Goal: Check status: Check status

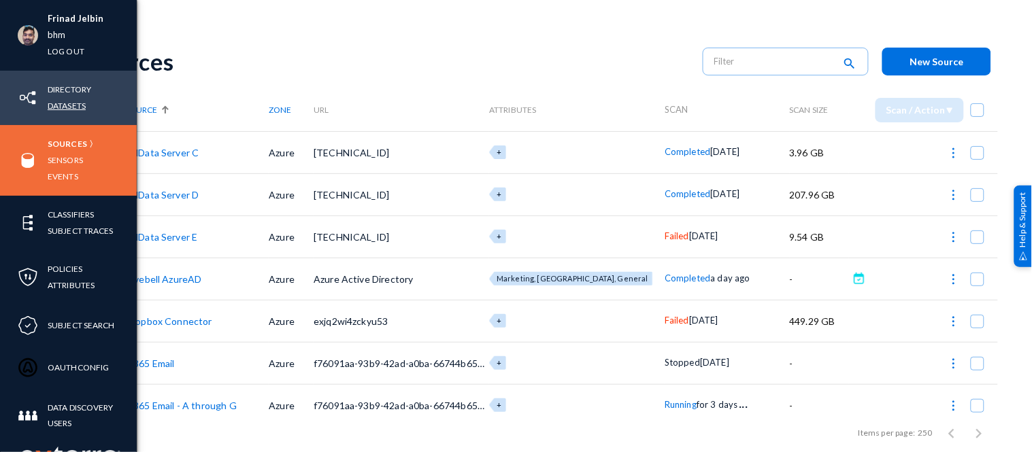
click at [58, 101] on link "Datasets" at bounding box center [67, 106] width 38 height 16
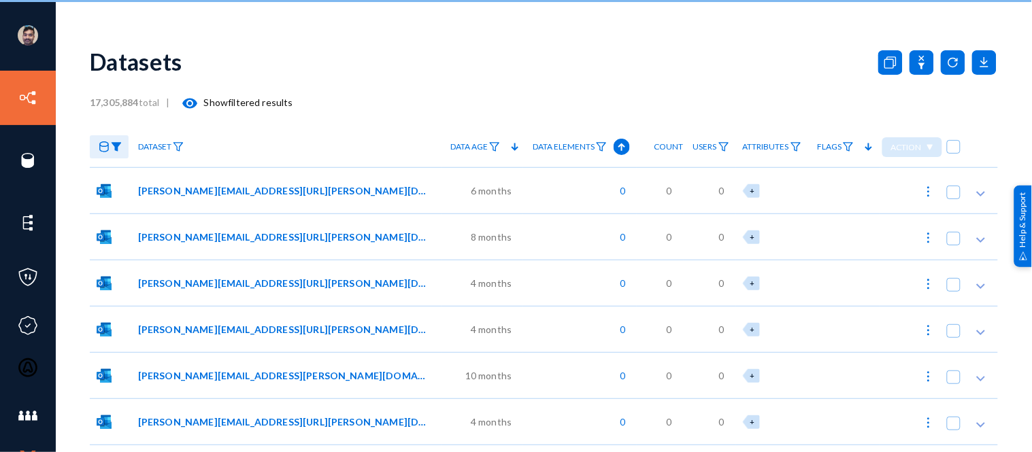
click at [248, 71] on div "Datasets" at bounding box center [544, 61] width 908 height 55
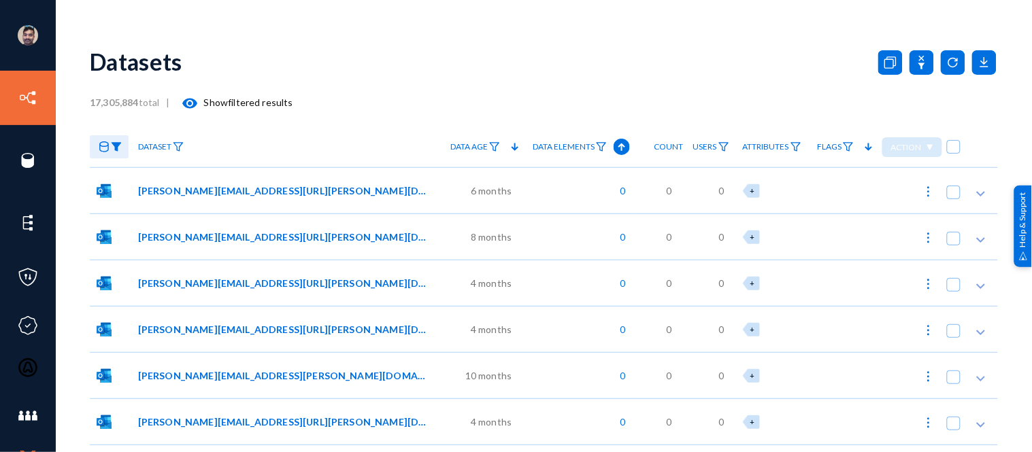
click at [120, 148] on img at bounding box center [116, 147] width 11 height 10
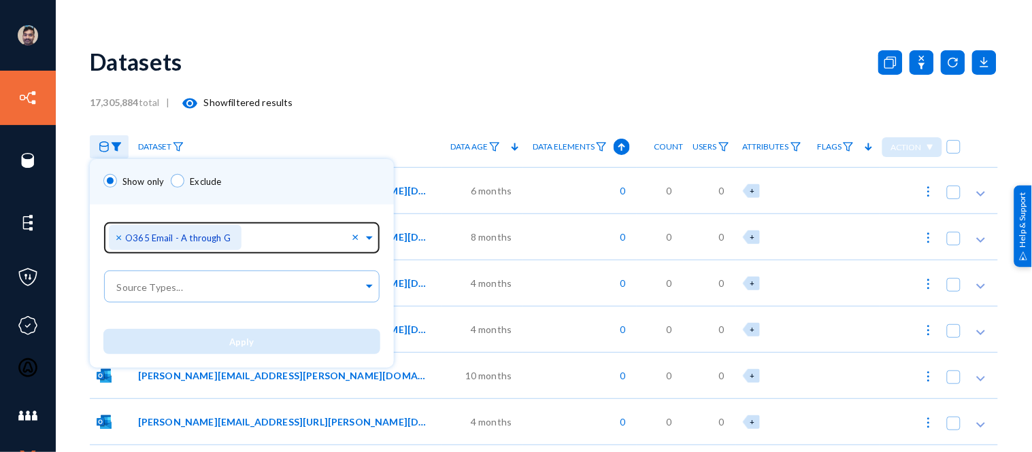
click at [120, 236] on span "×" at bounding box center [121, 237] width 10 height 13
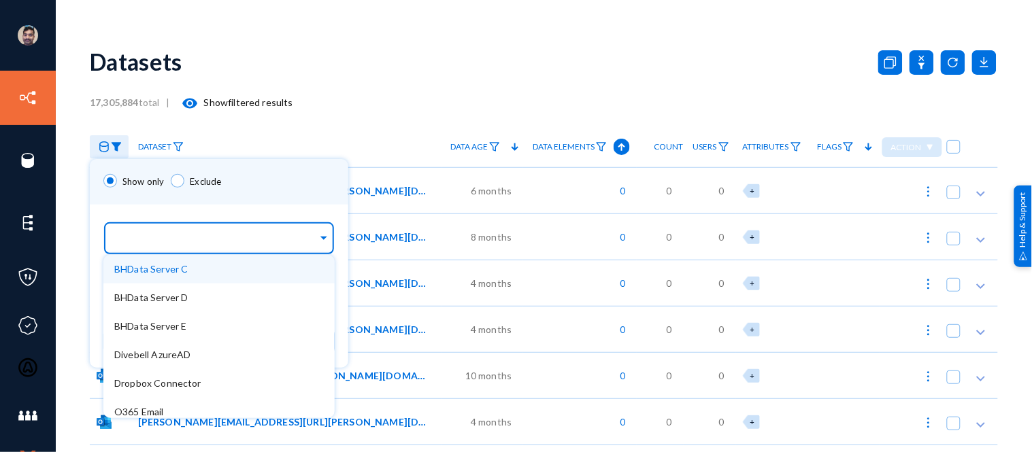
click at [188, 237] on input "text" at bounding box center [215, 240] width 203 height 13
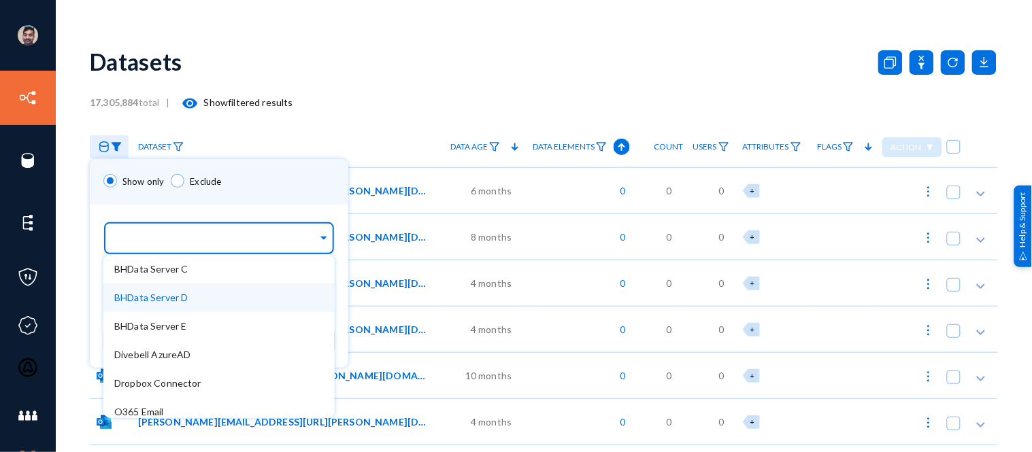
click at [163, 290] on div "BHData Server D" at bounding box center [218, 298] width 231 height 29
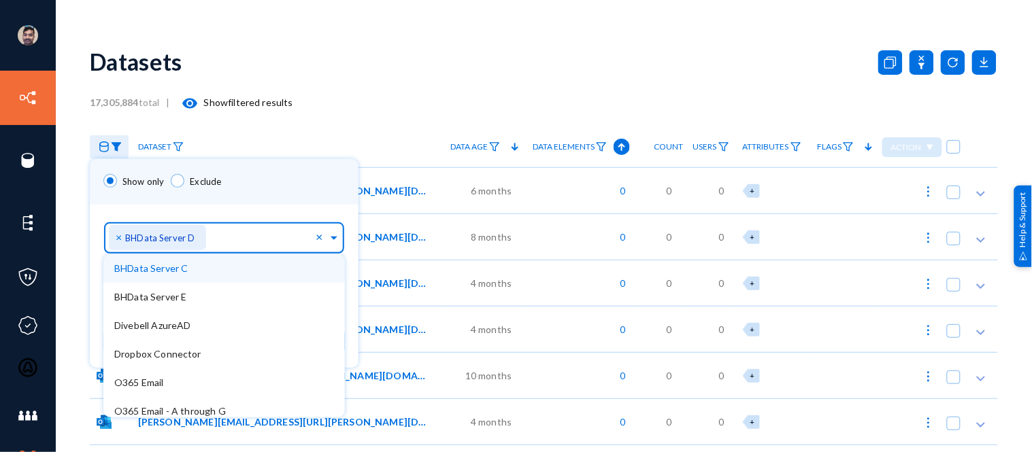
click at [228, 196] on div "Show only Exclude" at bounding box center [224, 182] width 269 height 46
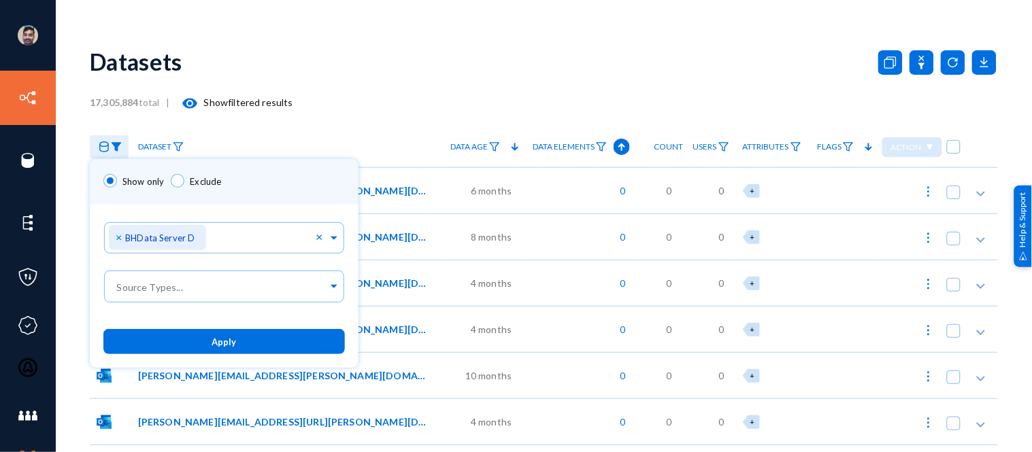
click at [226, 337] on span "Apply" at bounding box center [224, 342] width 24 height 11
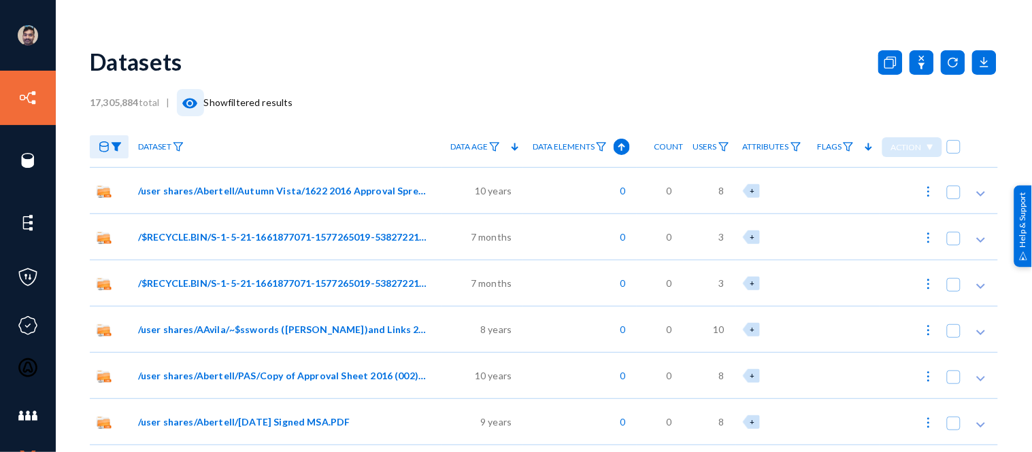
click at [192, 104] on mat-icon "visibility" at bounding box center [190, 103] width 16 height 16
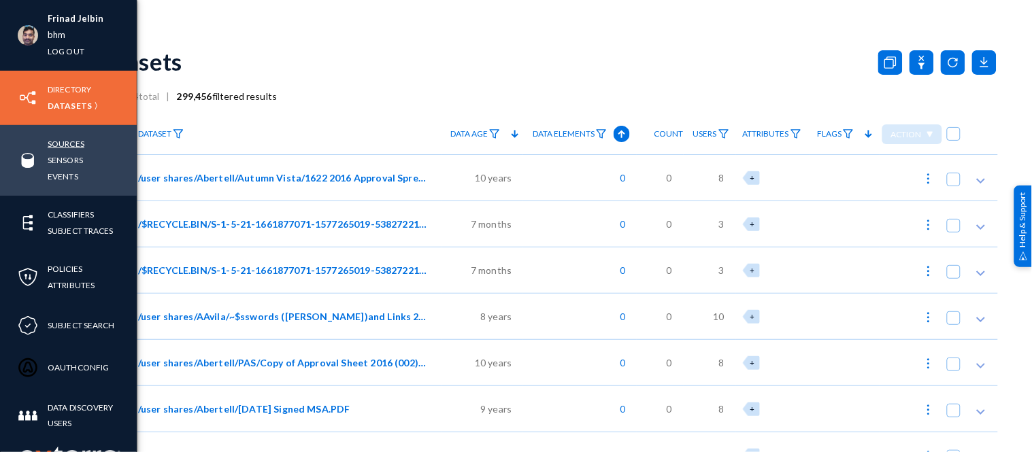
click at [62, 144] on link "Sources" at bounding box center [66, 144] width 37 height 16
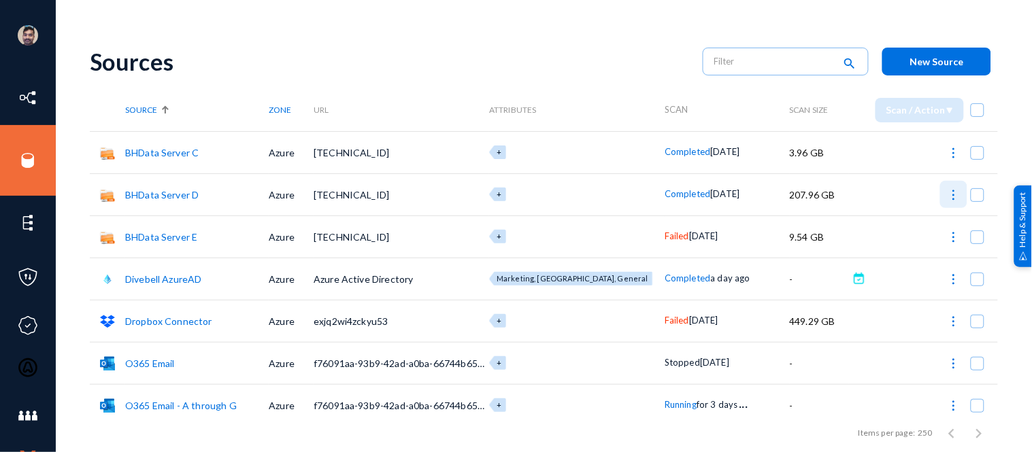
click at [947, 192] on img at bounding box center [954, 195] width 14 height 14
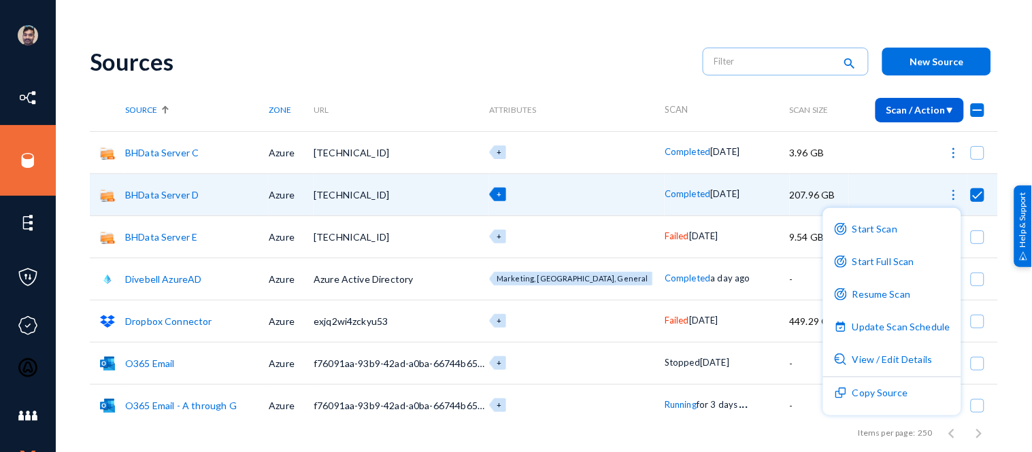
click at [617, 46] on div at bounding box center [516, 226] width 1032 height 452
checkbox input "false"
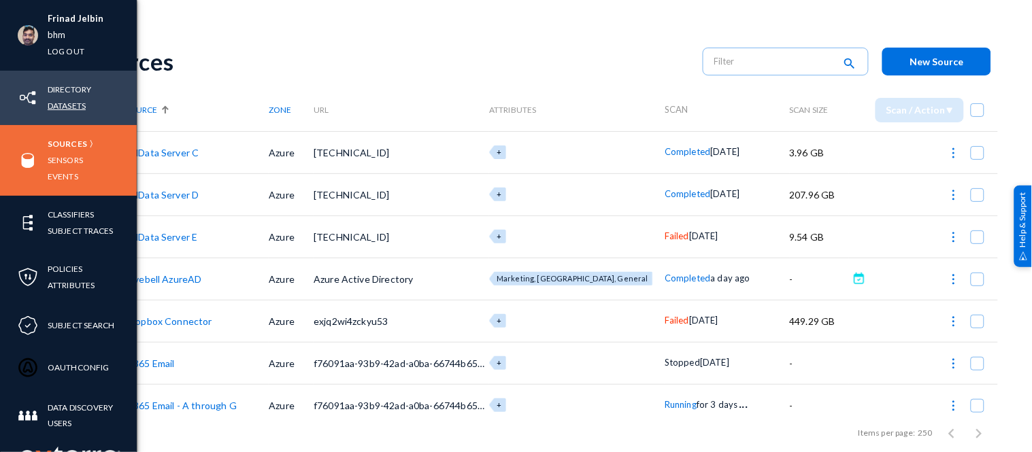
click at [65, 105] on link "Datasets" at bounding box center [67, 106] width 38 height 16
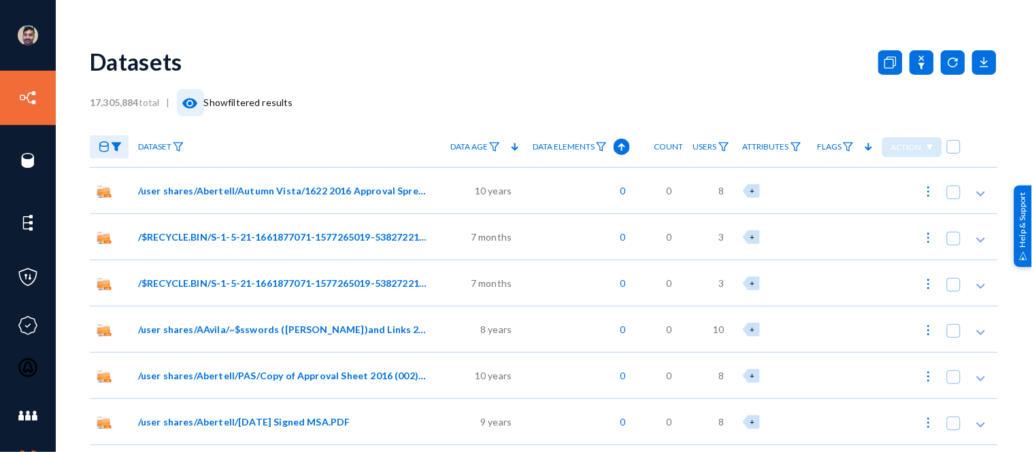
click at [193, 101] on mat-icon "visibility" at bounding box center [190, 103] width 16 height 16
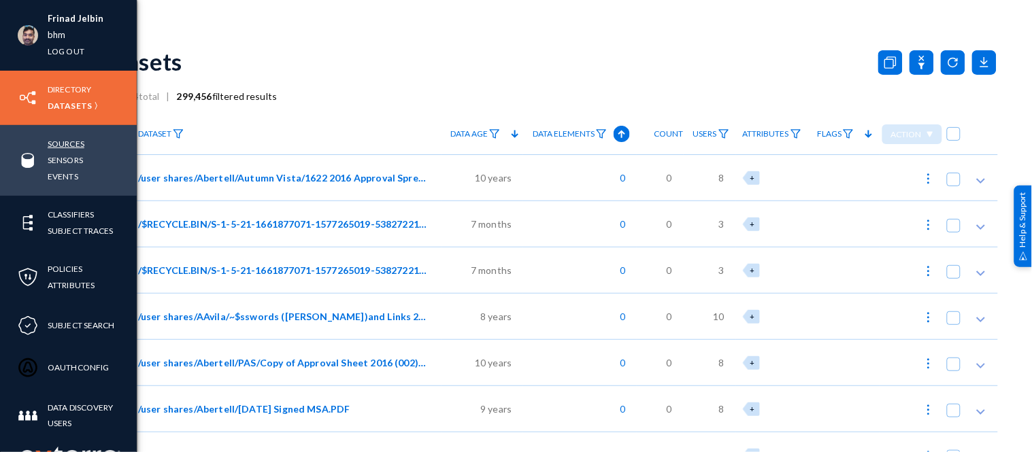
click at [63, 146] on link "Sources" at bounding box center [66, 144] width 37 height 16
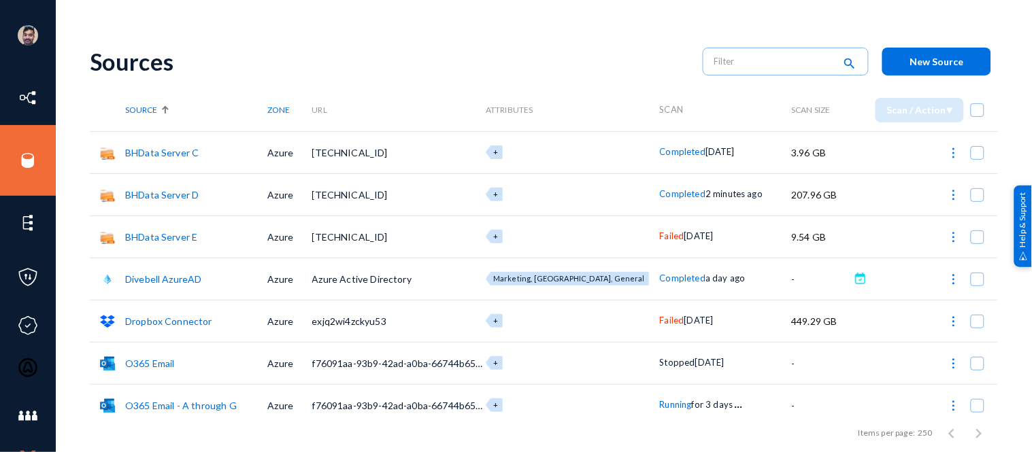
click at [948, 239] on img at bounding box center [954, 238] width 14 height 14
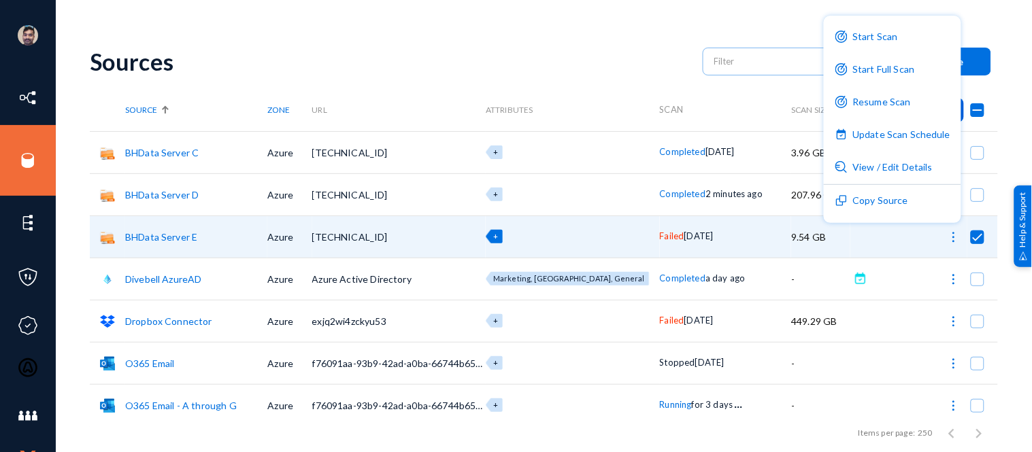
click at [595, 46] on div at bounding box center [516, 226] width 1032 height 452
checkbox input "false"
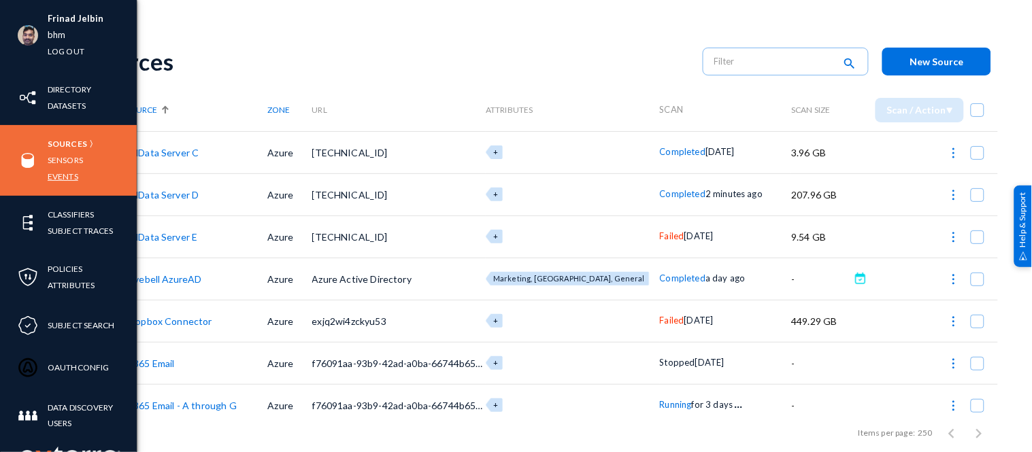
click at [73, 175] on link "Events" at bounding box center [63, 177] width 31 height 16
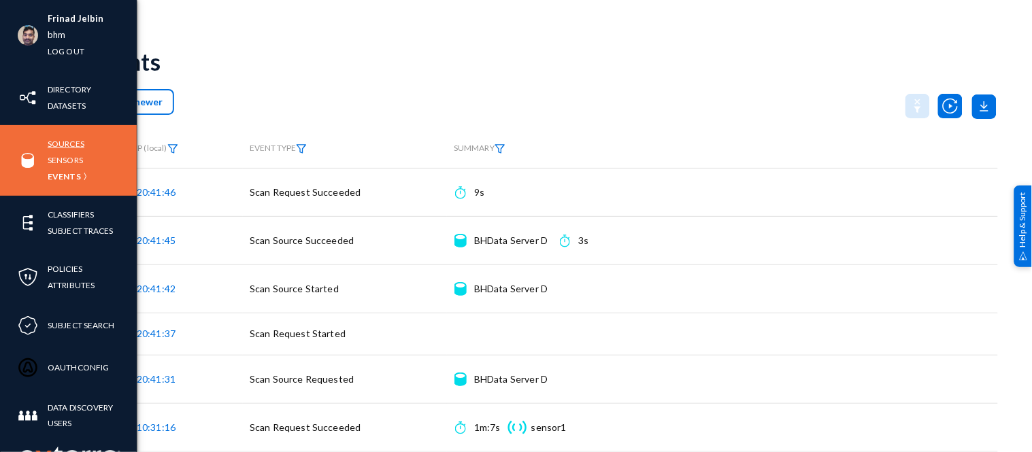
click at [76, 144] on link "Sources" at bounding box center [66, 144] width 37 height 16
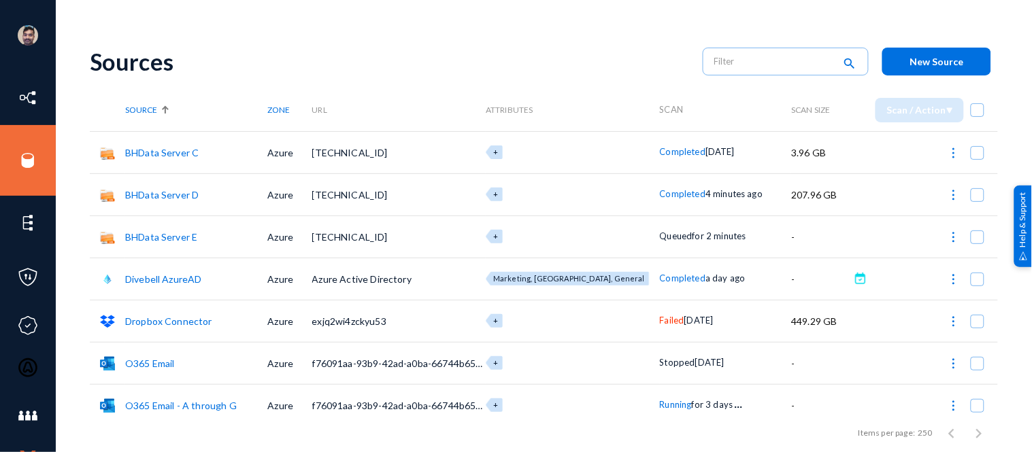
click at [283, 61] on div "Sources" at bounding box center [389, 62] width 599 height 28
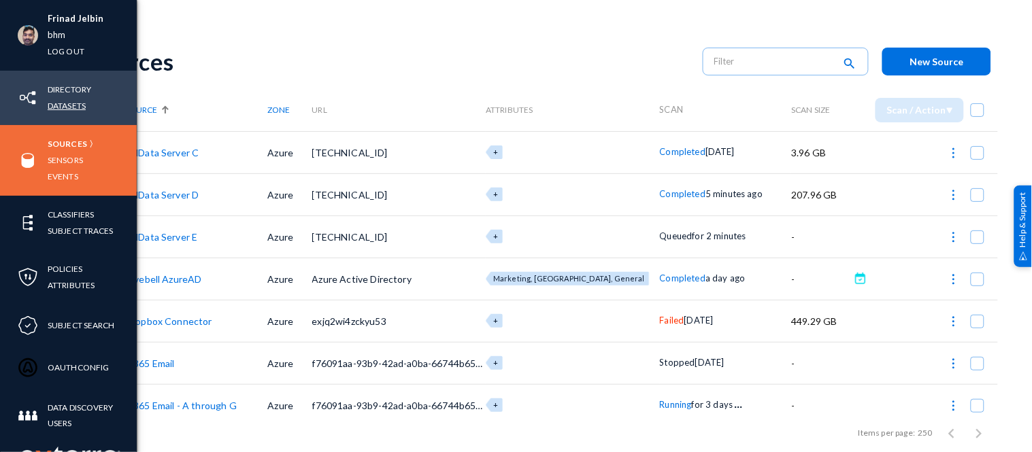
click at [67, 102] on link "Datasets" at bounding box center [67, 106] width 38 height 16
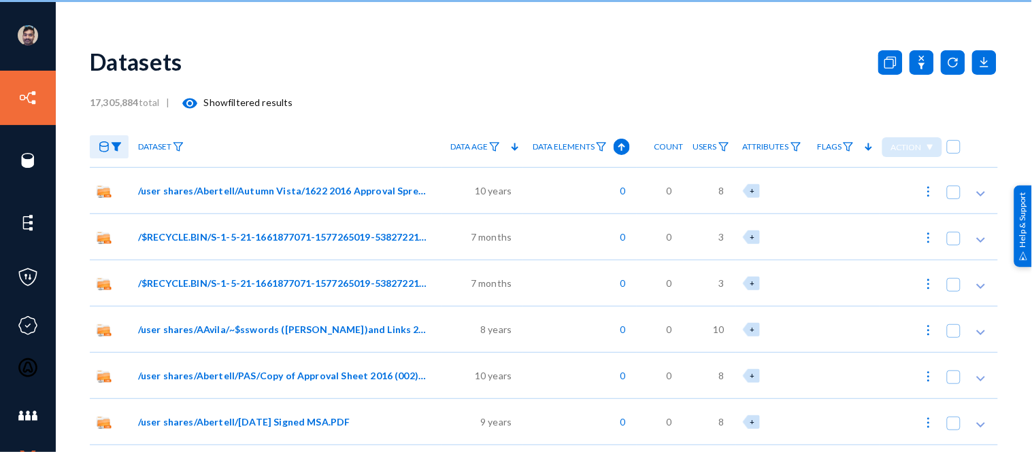
click at [299, 44] on div "Datasets" at bounding box center [544, 61] width 908 height 55
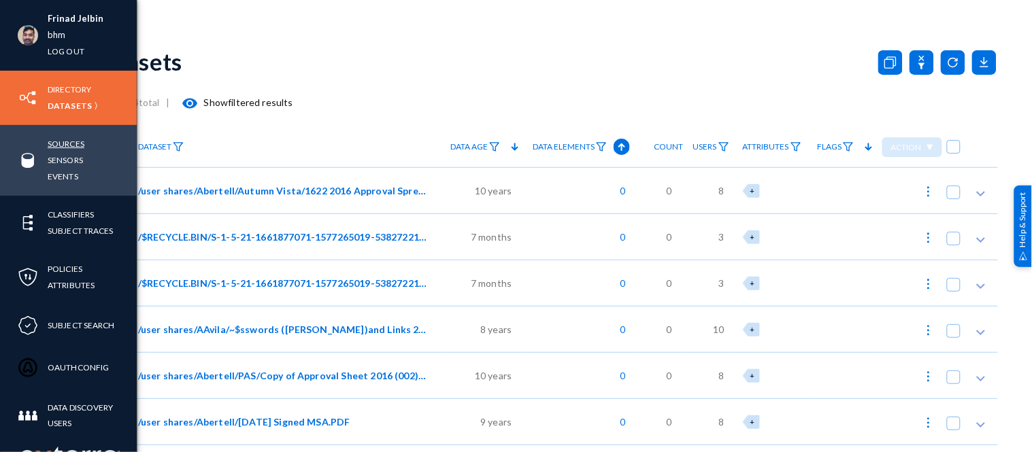
click at [71, 147] on link "Sources" at bounding box center [66, 144] width 37 height 16
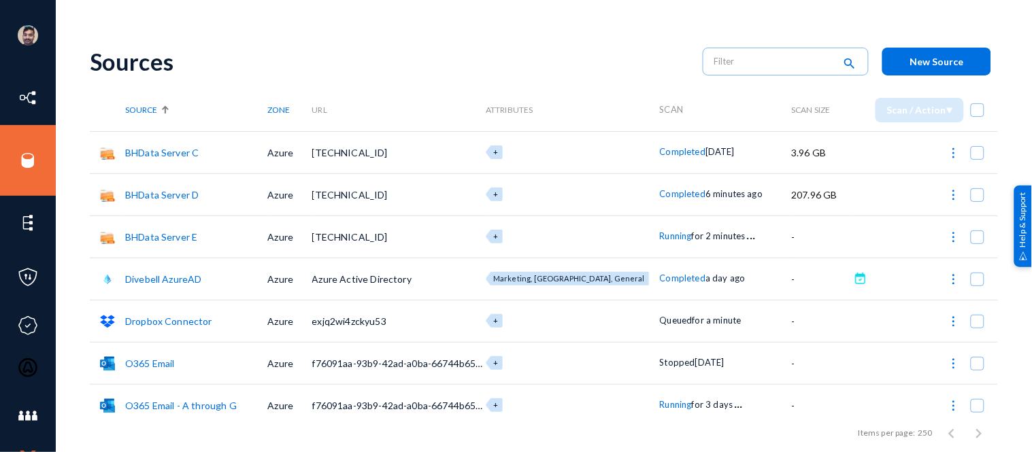
click at [660, 235] on span "Running" at bounding box center [676, 236] width 32 height 11
click at [591, 65] on div at bounding box center [516, 226] width 1032 height 452
click at [657, 195] on span "Running" at bounding box center [673, 193] width 32 height 11
click at [648, 233] on div at bounding box center [516, 226] width 1032 height 452
click at [657, 233] on span "Running" at bounding box center [673, 236] width 32 height 11
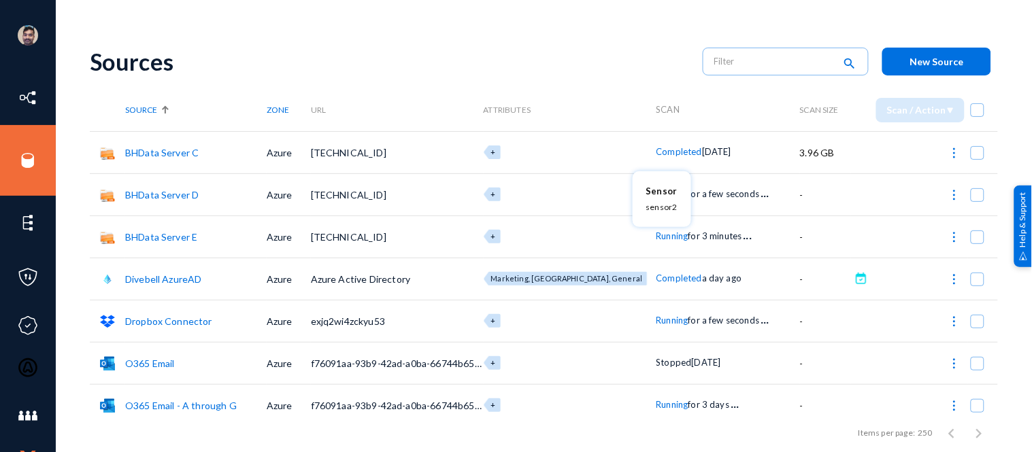
click at [649, 318] on div at bounding box center [516, 226] width 1032 height 452
click at [657, 318] on span "Running" at bounding box center [673, 320] width 32 height 11
click at [528, 38] on div at bounding box center [516, 226] width 1032 height 452
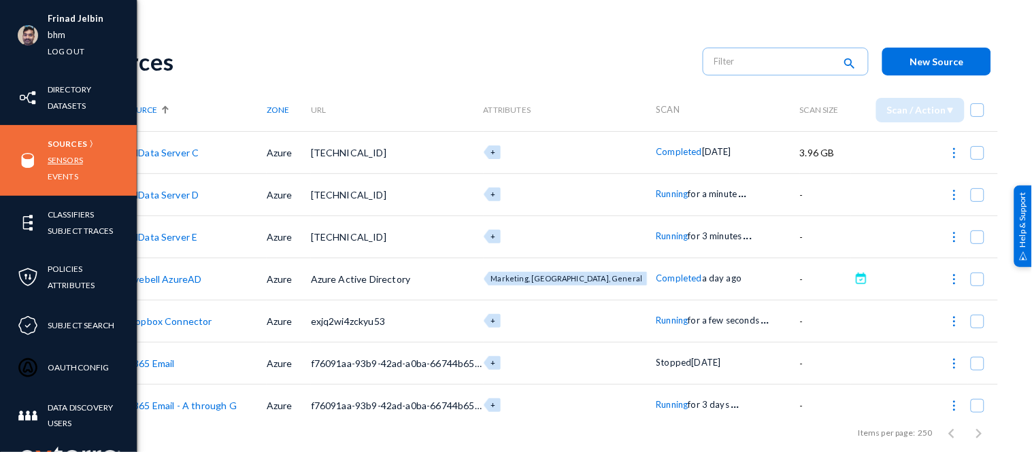
click at [62, 161] on link "Sensors" at bounding box center [65, 160] width 35 height 16
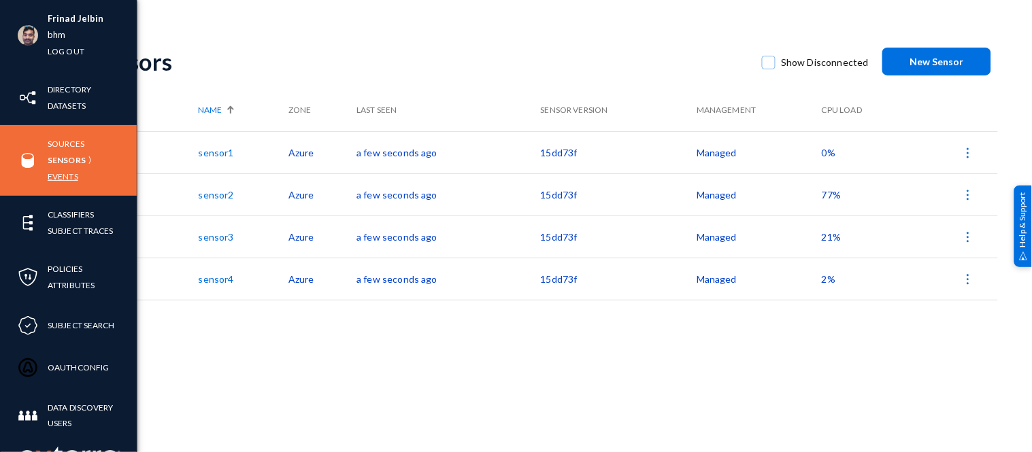
click at [56, 177] on link "Events" at bounding box center [63, 177] width 31 height 16
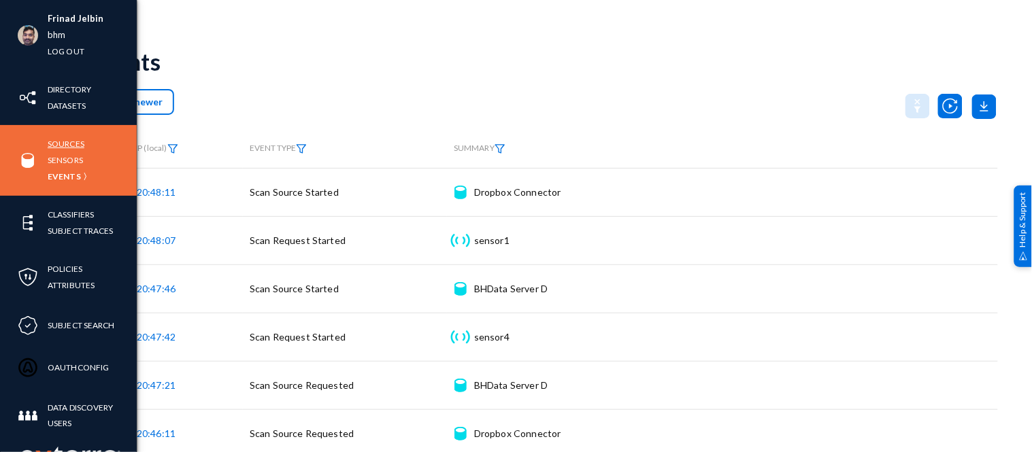
click at [70, 144] on link "Sources" at bounding box center [66, 144] width 37 height 16
